Goal: Find contact information: Find contact information

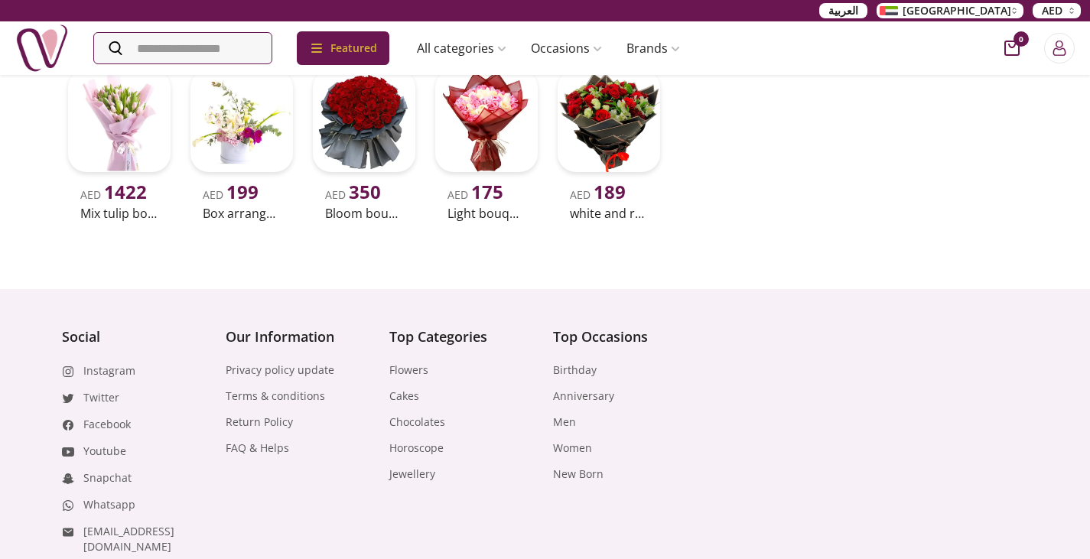
scroll to position [619, 0]
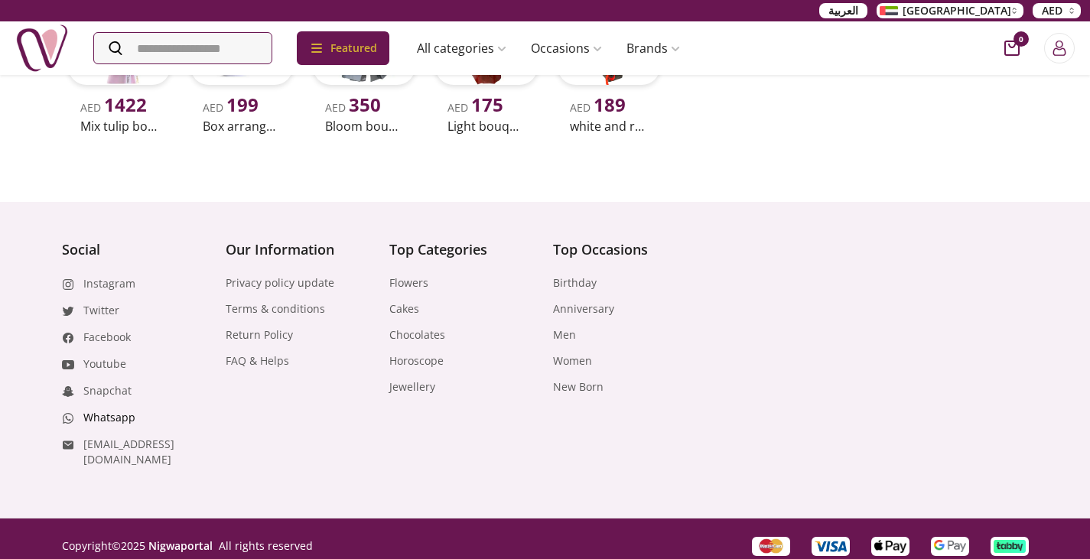
click at [114, 414] on link "Whatsapp" at bounding box center [109, 417] width 52 height 15
click at [1062, 48] on icon "Login" at bounding box center [1059, 52] width 12 height 8
click at [721, 112] on div "Login with your email terms & policy Email Login Or" at bounding box center [544, 279] width 371 height 363
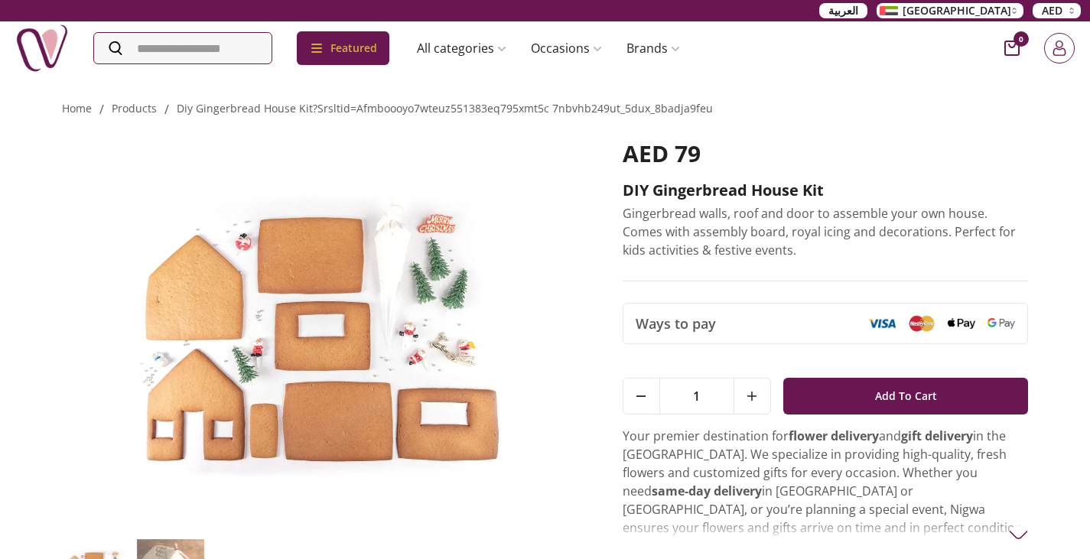
click at [1067, 50] on button "Login" at bounding box center [1059, 48] width 31 height 31
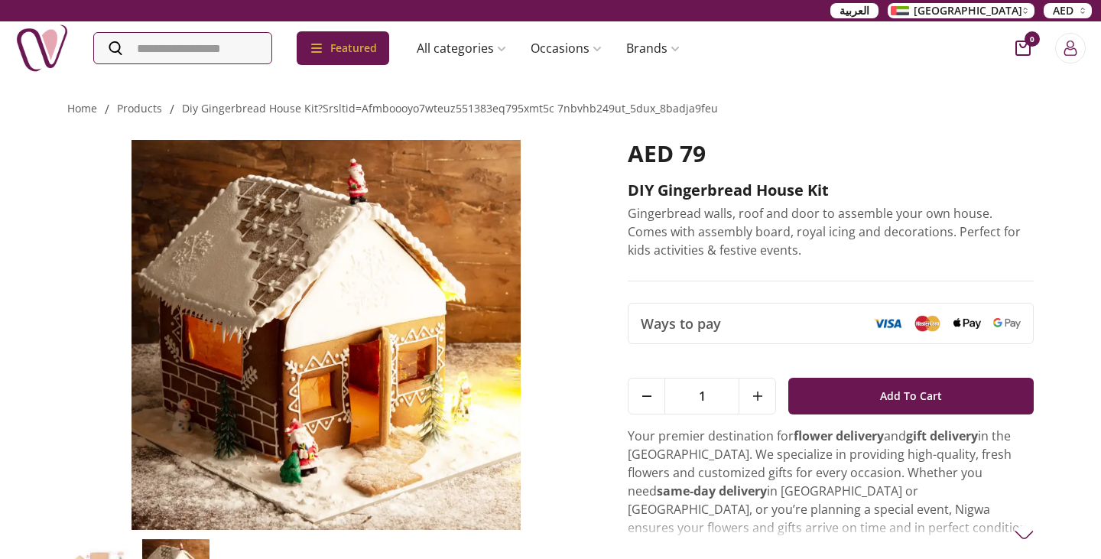
click at [723, 105] on icon "Close panel" at bounding box center [731, 103] width 16 height 16
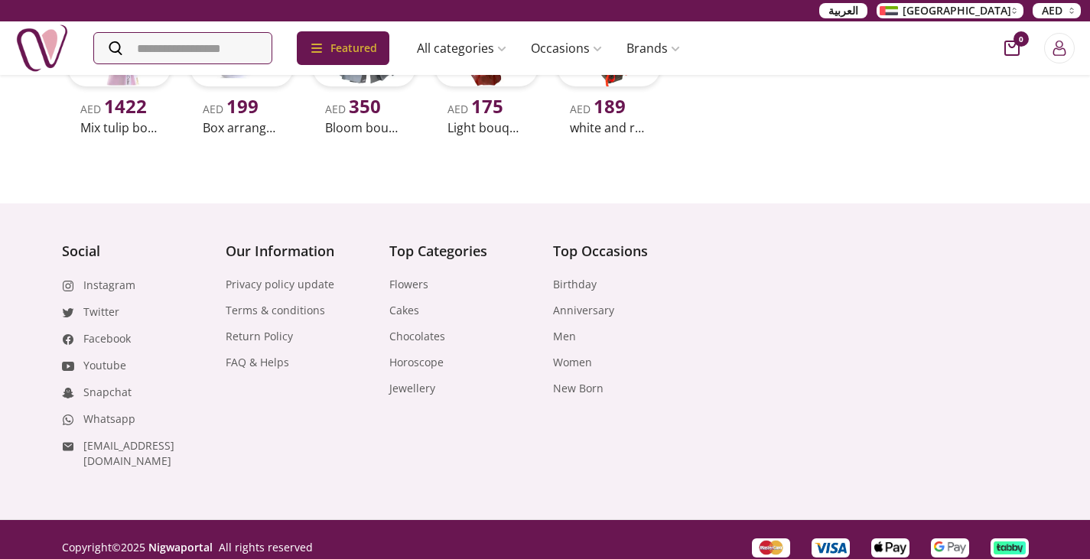
scroll to position [619, 0]
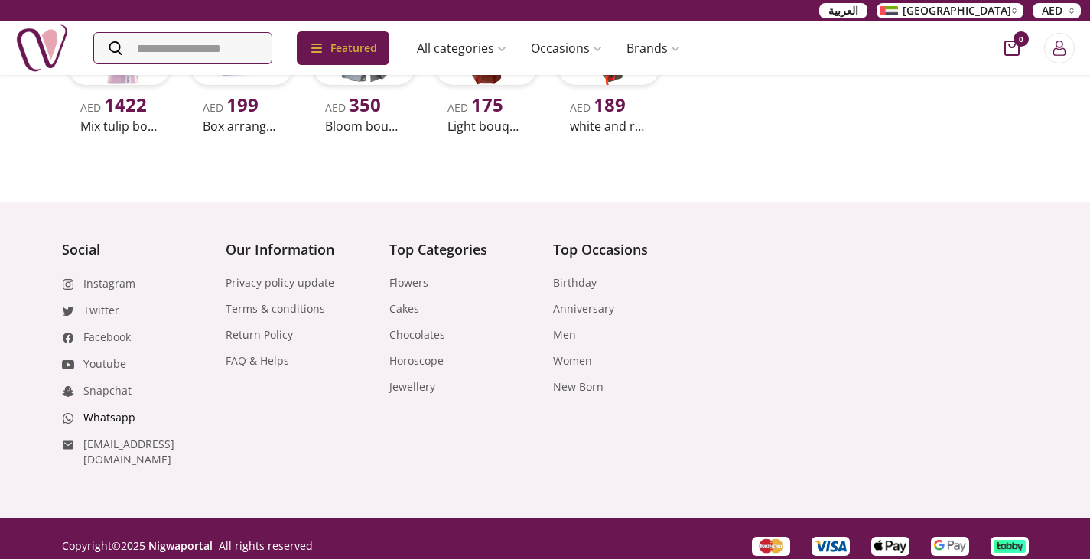
click at [106, 413] on link "Whatsapp" at bounding box center [109, 417] width 52 height 15
